Goal: Task Accomplishment & Management: Manage account settings

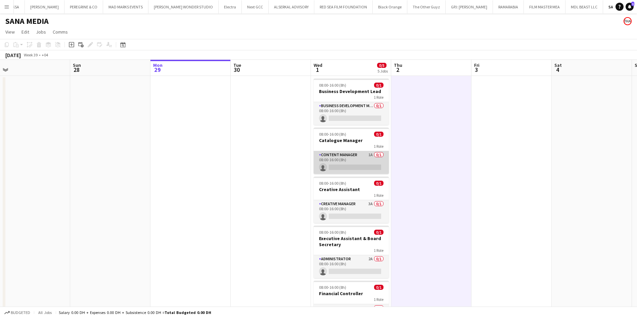
click at [358, 153] on app-card-role "Content Manager 1A 0/1 08:00-16:00 (8h) single-neutral-actions" at bounding box center [350, 162] width 75 height 23
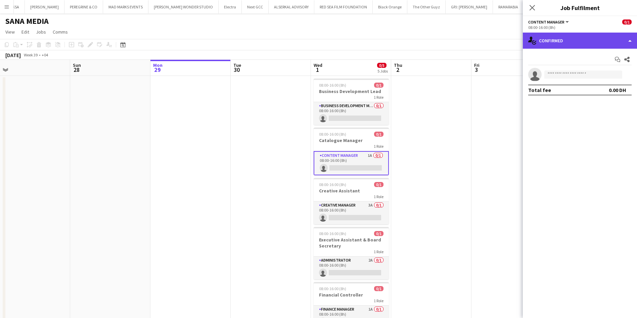
click at [592, 36] on div "single-neutral-actions-check-2 Confirmed" at bounding box center [579, 41] width 114 height 16
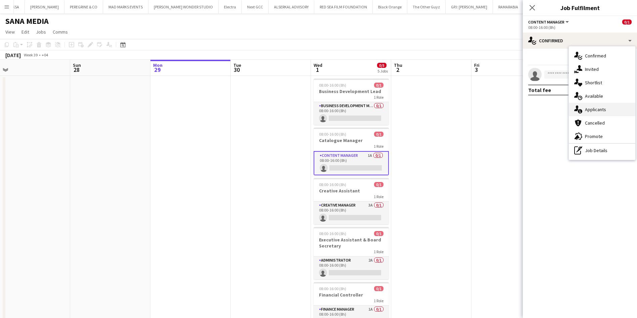
click at [596, 106] on span "Applicants" at bounding box center [595, 109] width 21 height 6
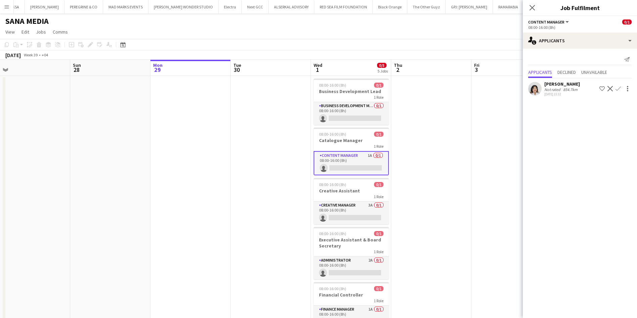
click at [547, 91] on div "Not rated" at bounding box center [552, 89] width 17 height 5
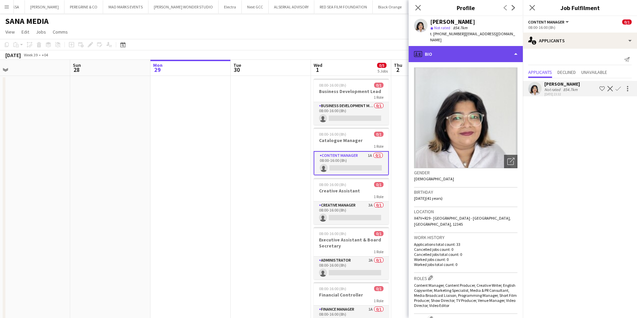
click at [511, 46] on div "profile Bio" at bounding box center [465, 54] width 114 height 16
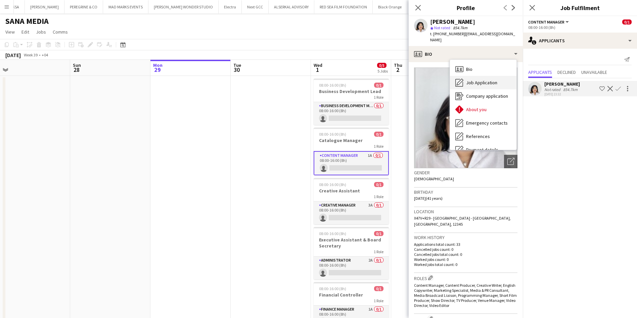
click at [493, 80] on span "Job Application" at bounding box center [481, 83] width 31 height 6
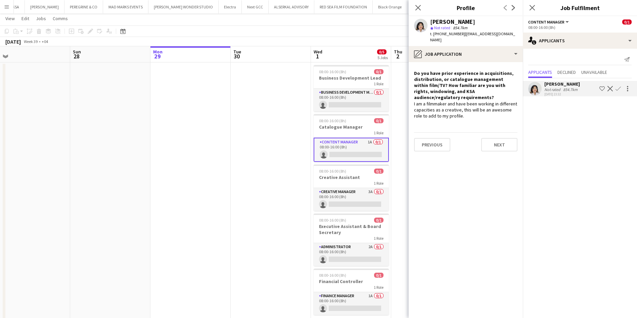
scroll to position [12, 0]
click at [417, 10] on icon "Close pop-in" at bounding box center [417, 7] width 6 height 6
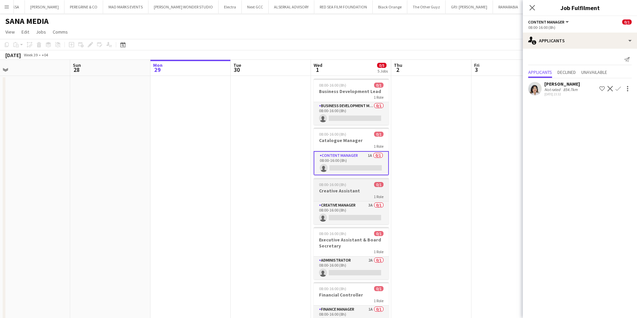
scroll to position [42, 0]
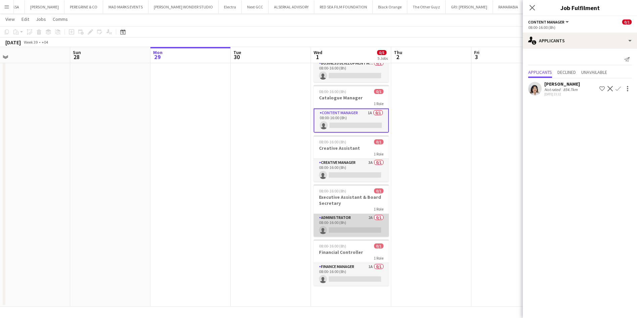
click at [363, 217] on app-card-role "Administrator 2A 0/1 08:00-16:00 (8h) single-neutral-actions" at bounding box center [350, 225] width 75 height 23
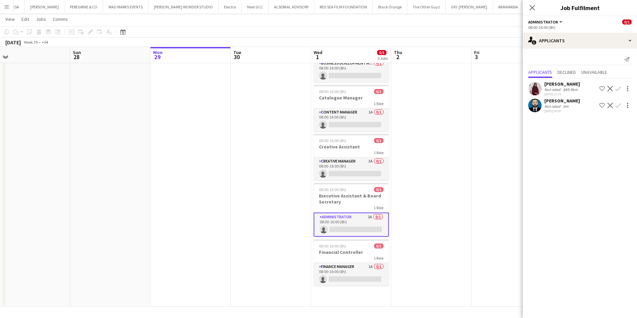
click at [536, 90] on app-user-avatar at bounding box center [534, 88] width 13 height 13
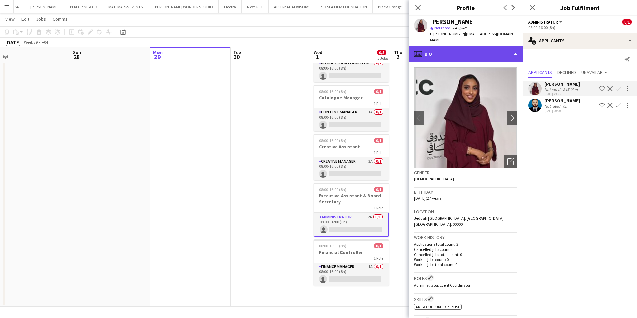
click at [493, 54] on div "profile Bio" at bounding box center [465, 54] width 114 height 16
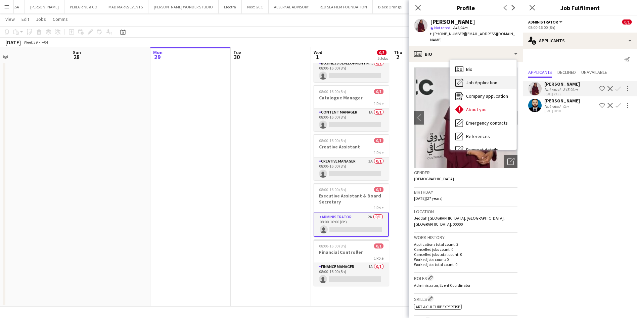
click at [492, 80] on span "Job Application" at bounding box center [481, 83] width 31 height 6
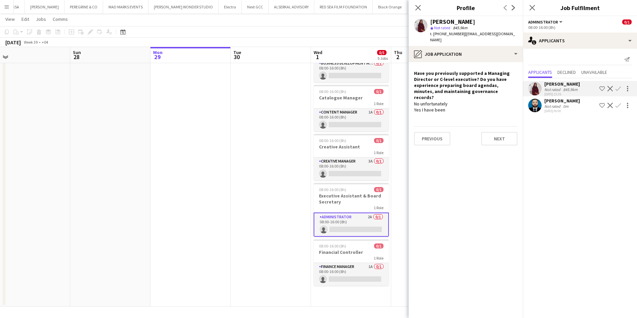
click at [534, 103] on app-user-avatar at bounding box center [534, 105] width 13 height 13
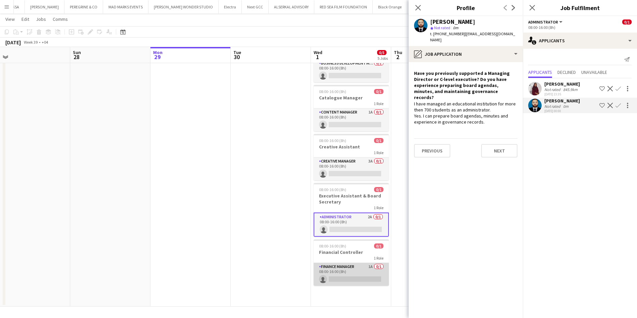
click at [357, 263] on app-card-role "Finance Manager 1A 0/1 08:00-16:00 (8h) single-neutral-actions" at bounding box center [350, 274] width 75 height 23
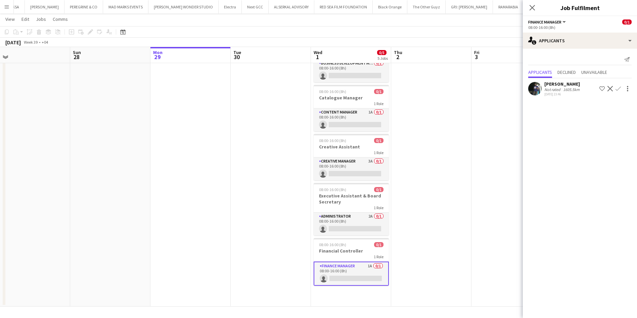
click at [532, 90] on app-user-avatar at bounding box center [534, 88] width 13 height 13
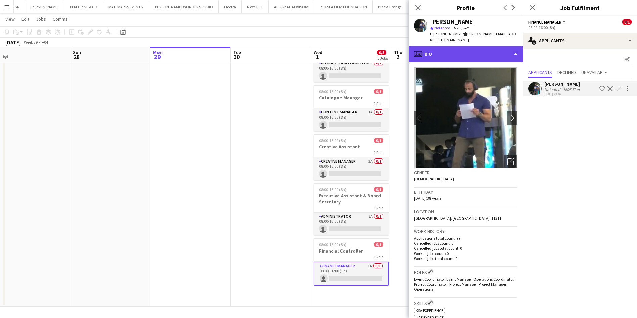
click at [492, 53] on div "profile Bio" at bounding box center [465, 54] width 114 height 16
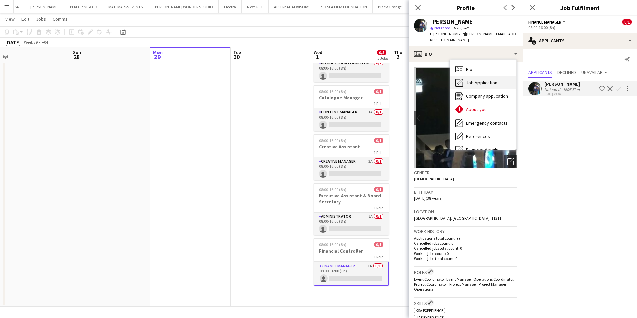
click at [487, 80] on div "Job Application Job Application" at bounding box center [483, 82] width 66 height 13
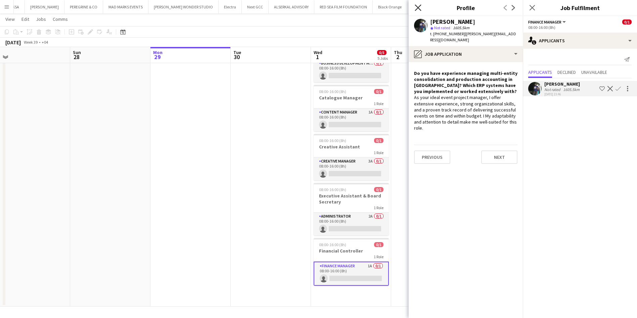
click at [414, 6] on icon "Close pop-in" at bounding box center [417, 7] width 6 height 6
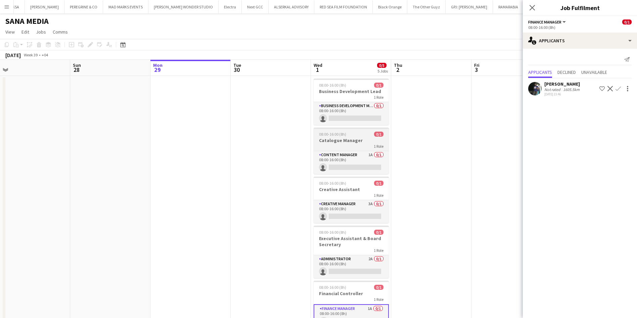
scroll to position [1, 0]
